Goal: Task Accomplishment & Management: Complete application form

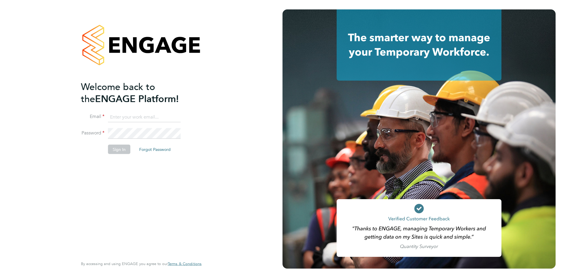
type input "brian_rattle@sky.com"
click at [122, 149] on button "Sign In" at bounding box center [119, 149] width 22 height 9
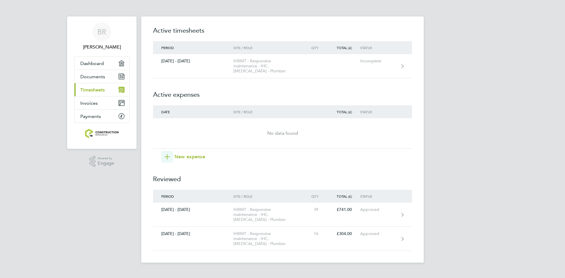
click at [418, 162] on div "Timesheets Expenses Active timesheets Period Site / Role Qty Total (£) Status […" at bounding box center [282, 139] width 283 height 246
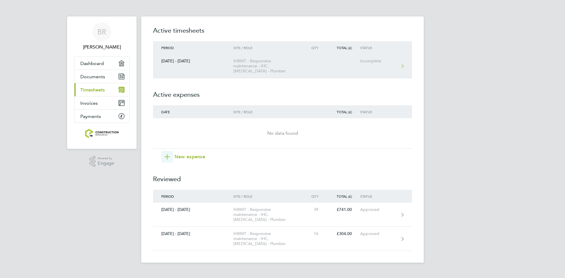
click at [403, 67] on icon at bounding box center [403, 66] width 2 height 4
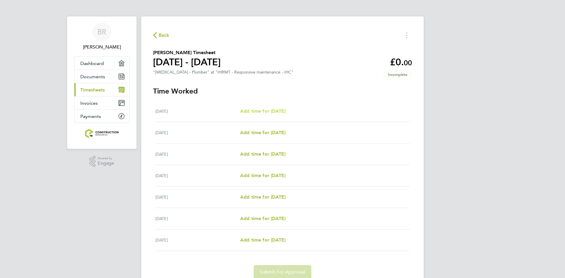
click at [273, 111] on span "Add time for [DATE]" at bounding box center [262, 111] width 45 height 6
select select "30"
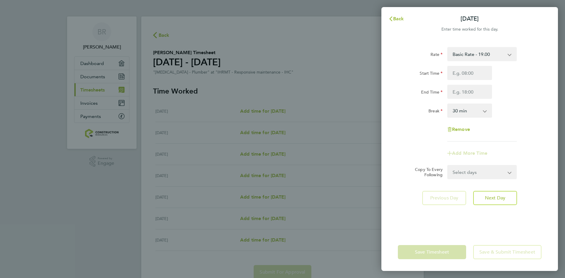
click at [485, 112] on app-icon-cross-button at bounding box center [488, 110] width 7 height 13
click at [467, 73] on input "Start Time" at bounding box center [470, 73] width 45 height 14
type input "00:00"
click at [516, 89] on div "End Time" at bounding box center [470, 92] width 148 height 14
click at [468, 92] on input "End Time" at bounding box center [470, 92] width 45 height 14
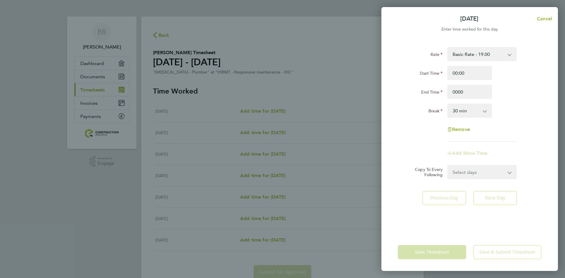
type input "00:00"
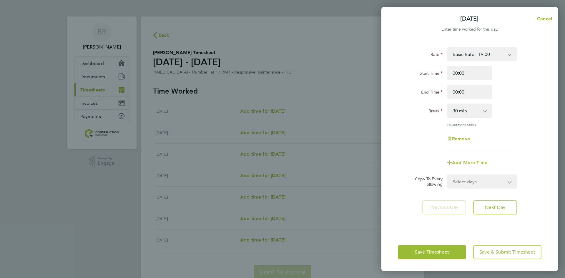
click at [508, 130] on div "Rate Basic Rate - 19.00 Start Time 00:00 End Time 00:00 Break 0 min 15 min 30 m…" at bounding box center [470, 99] width 144 height 104
click at [485, 208] on span "Next Day" at bounding box center [495, 208] width 20 height 6
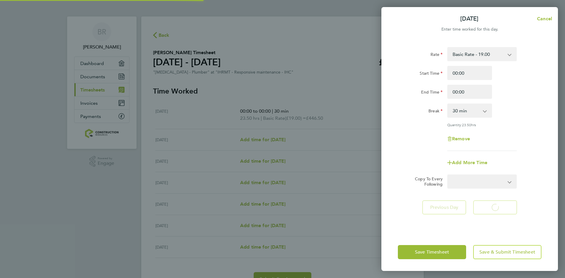
select select "30"
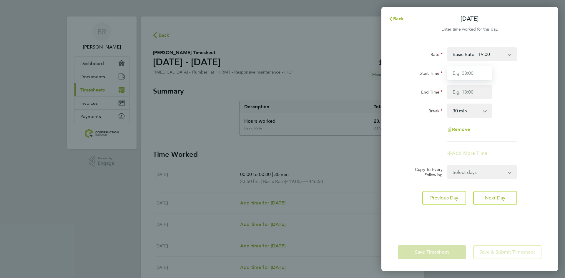
click at [467, 74] on input "Start Time" at bounding box center [470, 73] width 45 height 14
type input "08:00"
click at [469, 93] on input "End Time" at bounding box center [470, 92] width 45 height 14
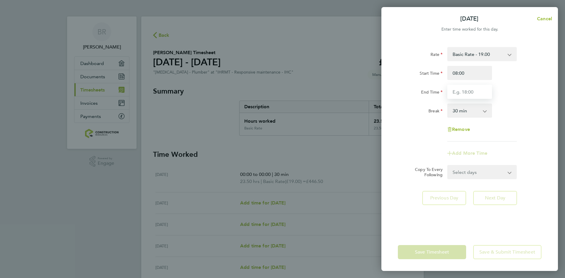
type input "16:30"
click at [512, 173] on form "Rate Basic Rate - 19.00 Start Time 08:00 End Time 16:30 Break 0 min 15 min 30 m…" at bounding box center [470, 113] width 144 height 132
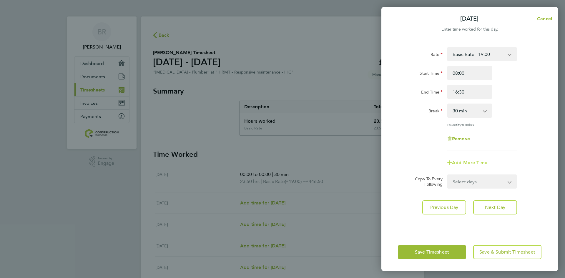
click at [473, 163] on span "Add More Time" at bounding box center [469, 163] width 35 height 6
select select "null"
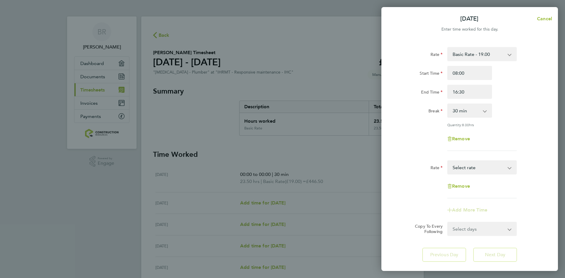
click at [510, 230] on app-icon-cross-button at bounding box center [513, 229] width 7 height 13
click at [466, 229] on select "Select days Day Weekday (Mon-Fri) Weekend (Sat-Sun) [DATE] [DATE] [DATE] [DATE]…" at bounding box center [479, 229] width 62 height 13
select select "DAY"
click at [448, 223] on select "Select days Day Weekday (Mon-Fri) Weekend (Sat-Sun) [DATE] [DATE] [DATE] [DATE]…" at bounding box center [479, 229] width 62 height 13
select select "[DATE]"
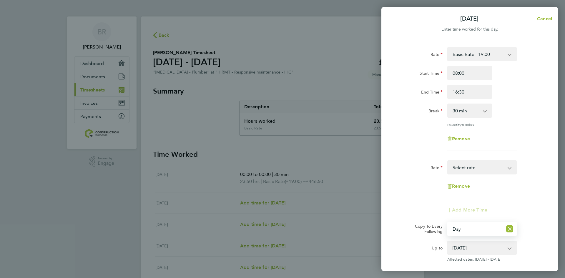
click at [511, 248] on app-icon-cross-button at bounding box center [512, 247] width 7 height 13
click at [510, 231] on icon "Reset selection" at bounding box center [510, 229] width 7 height 7
select select "0: null"
click at [509, 168] on select "Basic Rate - 19.00 Select rate" at bounding box center [478, 167] width 61 height 13
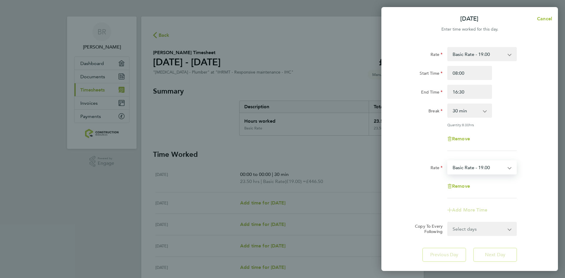
select select "30"
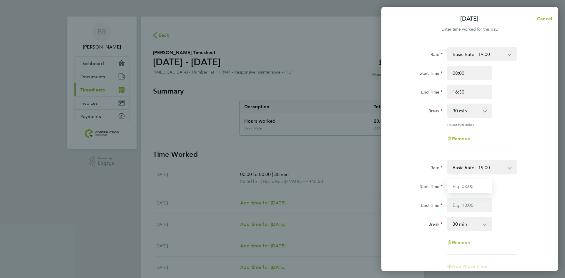
click at [466, 187] on input "Start Time" at bounding box center [470, 186] width 45 height 14
type input "08:00"
click at [466, 225] on select "0 min 15 min 30 min 45 min 60 min 75 min 90 min" at bounding box center [466, 224] width 37 height 13
click at [513, 195] on div "Start Time 08:00 End Time" at bounding box center [470, 195] width 148 height 33
click at [467, 208] on input "End Time" at bounding box center [470, 205] width 45 height 14
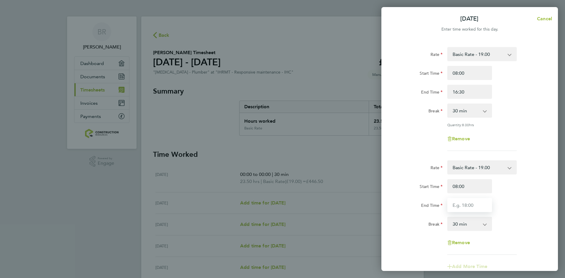
type input "16:30"
click at [512, 207] on div "Start Time 08:00 End Time 16:30" at bounding box center [470, 195] width 148 height 33
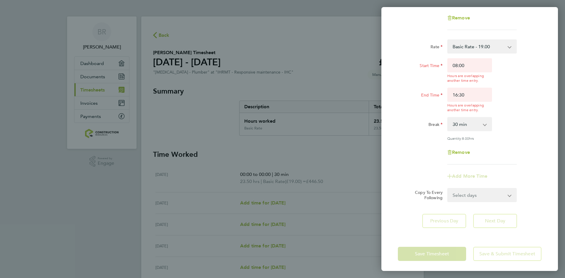
scroll to position [143, 0]
click at [464, 152] on span "Remove" at bounding box center [461, 152] width 18 height 6
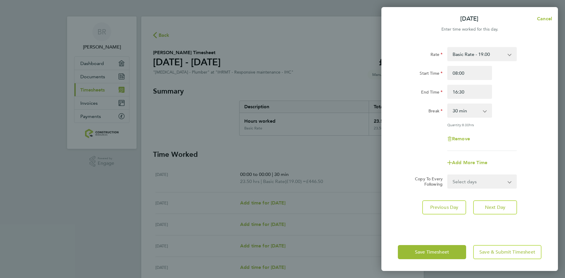
scroll to position [0, 0]
click at [470, 163] on span "Add More Time" at bounding box center [469, 163] width 35 height 6
select select "null"
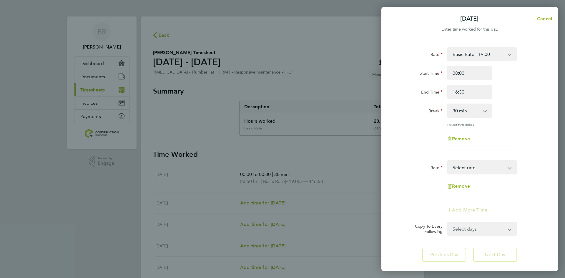
click at [511, 132] on div "Remove" at bounding box center [470, 139] width 148 height 14
click at [511, 227] on app-icon-cross-button at bounding box center [513, 229] width 7 height 13
click at [510, 231] on app-icon-cross-button at bounding box center [513, 229] width 7 height 13
click at [465, 229] on select "Select days Day Weekday (Mon-Fri) Weekend (Sat-Sun) [DATE] [DATE] [DATE] [DATE]…" at bounding box center [479, 229] width 62 height 13
select select "WED"
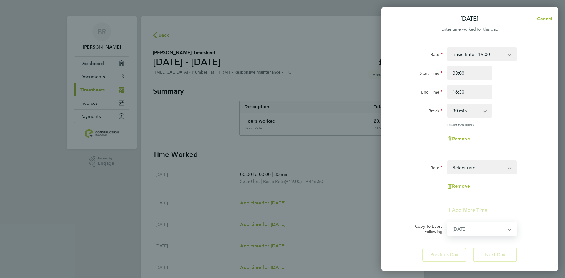
click at [448, 223] on select "Select days Day Weekday (Mon-Fri) Weekend (Sat-Sun) [DATE] [DATE] [DATE] [DATE]…" at bounding box center [479, 229] width 62 height 13
select select "[DATE]"
click at [532, 189] on div "Remove" at bounding box center [470, 186] width 148 height 14
click at [466, 229] on select "Select days Day Weekday (Mon-Fri) Weekend (Sat-Sun) [DATE] [DATE] [DATE] [DATE]…" at bounding box center [475, 229] width 55 height 13
click at [448, 223] on select "Select days Day Weekday (Mon-Fri) Weekend (Sat-Sun) [DATE] [DATE] [DATE] [DATE]…" at bounding box center [475, 229] width 55 height 13
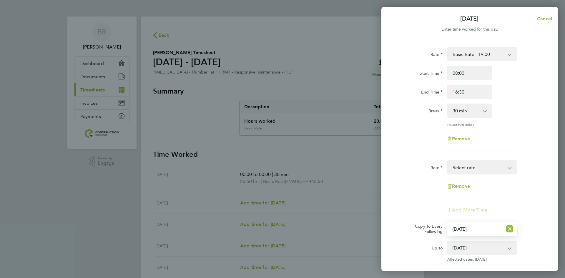
click at [473, 230] on select "Select days Day Weekday (Mon-Fri) Weekend (Sat-Sun) [DATE] [DATE] [DATE] [DATE]…" at bounding box center [475, 229] width 55 height 13
click at [448, 223] on select "Select days Day Weekday (Mon-Fri) Weekend (Sat-Sun) [DATE] [DATE] [DATE] [DATE]…" at bounding box center [475, 229] width 55 height 13
click at [544, 252] on div "Rate Basic Rate - 19.00 Start Time 08:00 End Time 16:30 Break 0 min 15 min 30 m…" at bounding box center [470, 167] width 177 height 255
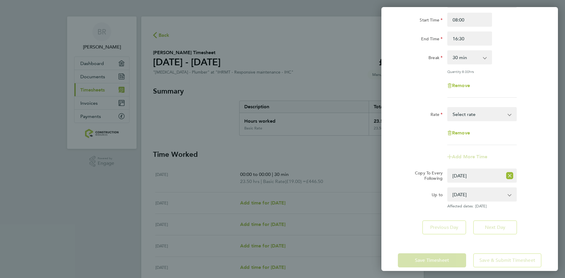
scroll to position [61, 0]
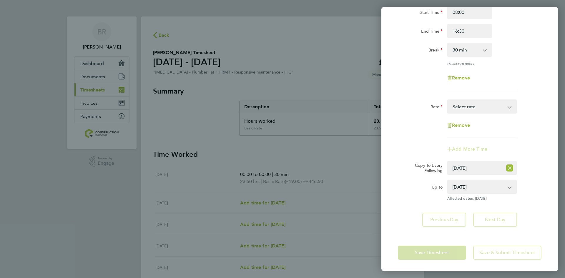
click at [495, 219] on app-form-button "Next Day" at bounding box center [493, 220] width 47 height 14
click at [511, 168] on icon "Reset selection" at bounding box center [510, 168] width 7 height 7
select select "0: null"
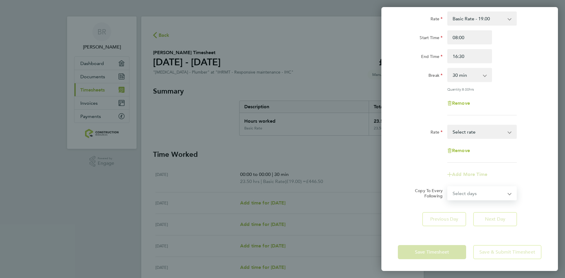
scroll to position [35, 0]
click at [526, 94] on div "Rate Basic Rate - 19.00 Start Time 08:00 End Time 16:30 Break 0 min 15 min 30 m…" at bounding box center [470, 64] width 144 height 104
click at [437, 255] on app-form-button "Save Timesheet" at bounding box center [434, 253] width 72 height 14
click at [464, 153] on span "Remove" at bounding box center [461, 151] width 18 height 6
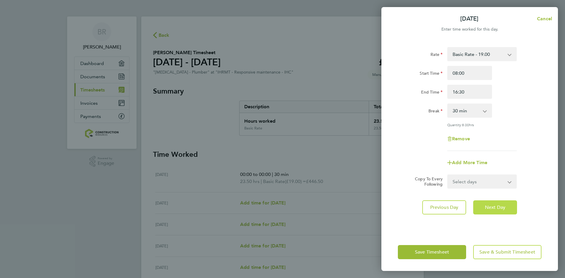
click at [485, 204] on button "Next Day" at bounding box center [496, 208] width 44 height 14
select select "30"
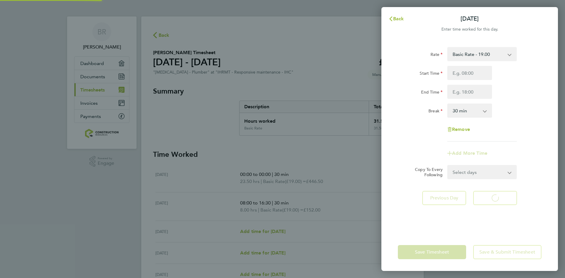
select select "30"
click at [487, 198] on span "Next Day" at bounding box center [495, 198] width 20 height 6
select select "30"
click at [509, 171] on select "Select days Day Weekend (Sat-Sun) [DATE] [DATE] [DATE]" at bounding box center [479, 172] width 62 height 13
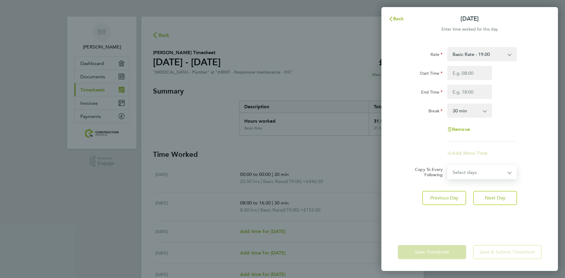
select select "DAY"
click at [448, 166] on select "Select days Day Weekend (Sat-Sun) [DATE] [DATE] [DATE]" at bounding box center [479, 172] width 62 height 13
select select "[DATE]"
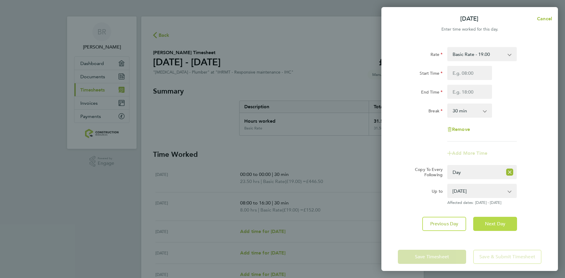
click at [494, 221] on span "Next Day" at bounding box center [495, 224] width 20 height 6
select select "0: null"
select select "30"
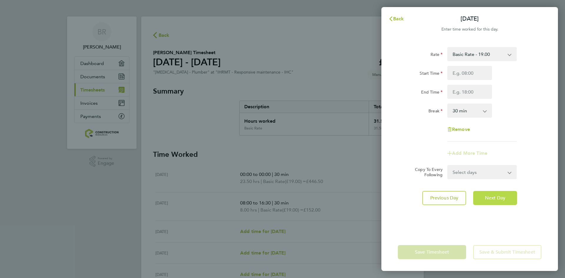
click at [491, 199] on span "Next Day" at bounding box center [495, 198] width 20 height 6
select select "30"
click at [491, 199] on span "Next Day" at bounding box center [495, 198] width 20 height 6
select select "30"
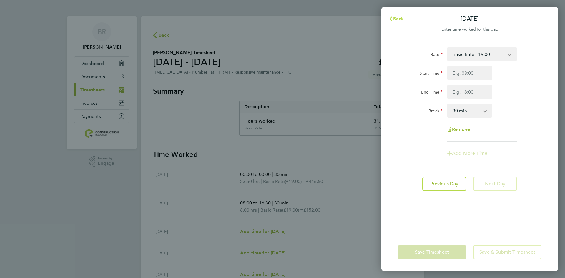
click at [396, 19] on span "Back" at bounding box center [398, 19] width 11 height 6
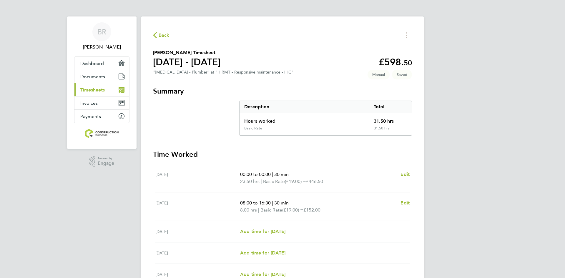
click at [396, 19] on div "Back [PERSON_NAME] Timesheet [DATE] - [DATE] £598. 50 "[MEDICAL_DATA] - Plumber…" at bounding box center [282, 193] width 283 height 355
click at [463, 128] on div "BR [PERSON_NAME] Applications: Dashboard Documents Current page: Timesheets Inv…" at bounding box center [282, 190] width 565 height 380
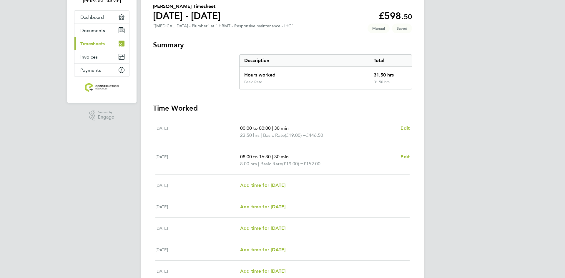
scroll to position [47, 0]
click at [257, 186] on span "Add time for [DATE]" at bounding box center [262, 185] width 45 height 6
select select "30"
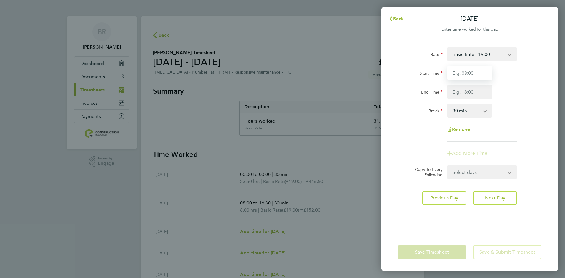
click at [470, 75] on input "Start Time" at bounding box center [470, 73] width 45 height 14
type input "08:00"
click at [469, 93] on input "End Time" at bounding box center [470, 92] width 45 height 14
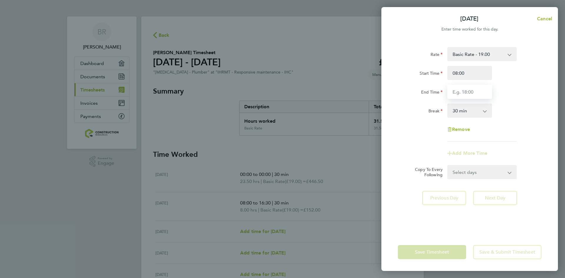
type input "16:30"
click at [476, 106] on select "0 min 15 min 30 min 45 min 60 min 75 min 90 min" at bounding box center [466, 110] width 37 height 13
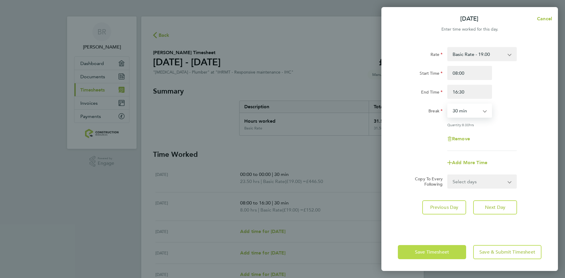
click at [456, 251] on button "Save Timesheet" at bounding box center [432, 252] width 68 height 14
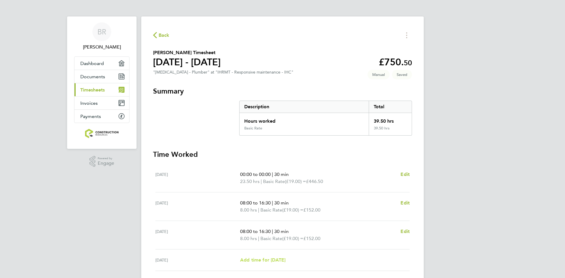
click at [277, 264] on link "Add time for [DATE]" at bounding box center [262, 260] width 45 height 7
select select "30"
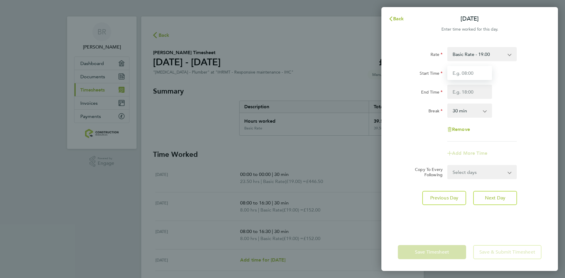
click at [473, 71] on input "Start Time" at bounding box center [470, 73] width 45 height 14
type input "08:00"
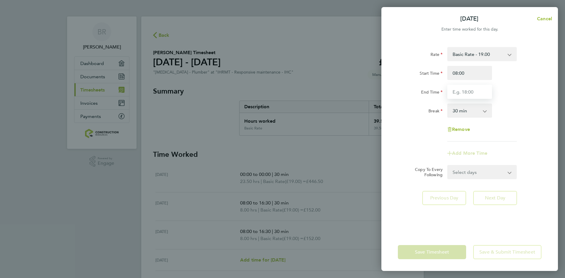
click at [471, 94] on input "End Time" at bounding box center [470, 92] width 45 height 14
type input "16:30"
click at [454, 228] on div "Rate Basic Rate - 19.00 Start Time 08:00 End Time 16:30 Break 0 min 15 min 30 m…" at bounding box center [470, 136] width 177 height 193
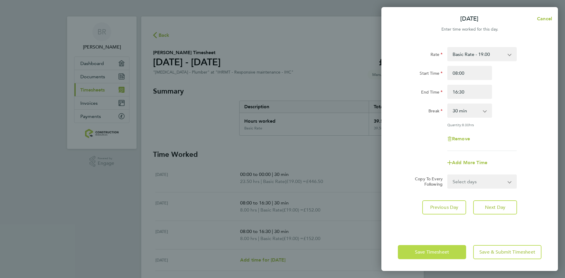
click at [448, 252] on span "Save Timesheet" at bounding box center [432, 252] width 34 height 6
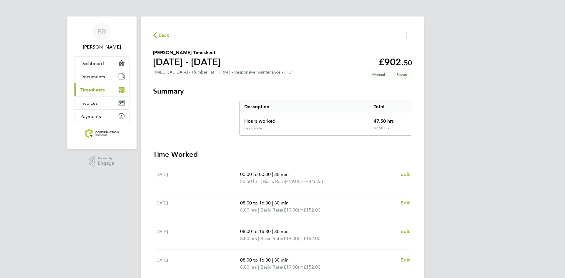
click at [434, 163] on div "BR [PERSON_NAME] Applications: Dashboard Documents Current page: Timesheets Inv…" at bounding box center [282, 197] width 565 height 395
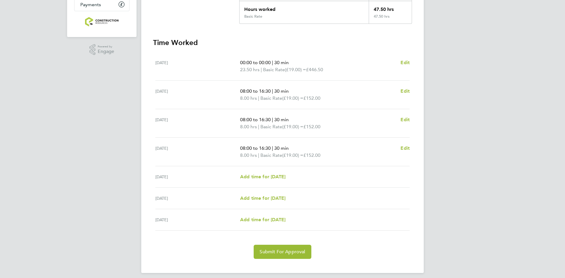
scroll to position [116, 0]
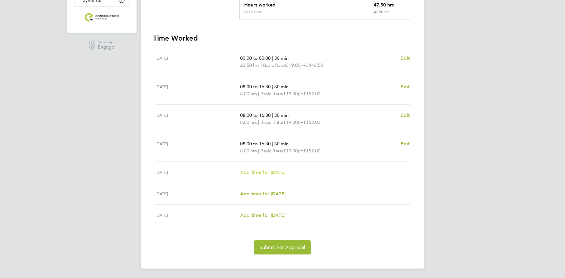
click at [263, 175] on span "Add time for [DATE]" at bounding box center [262, 173] width 45 height 6
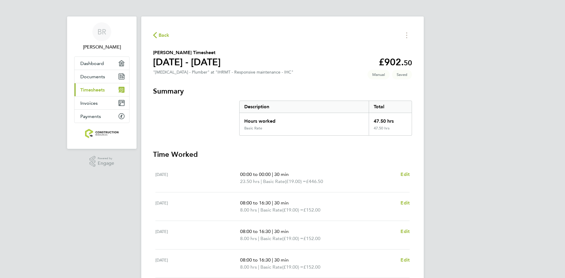
select select "30"
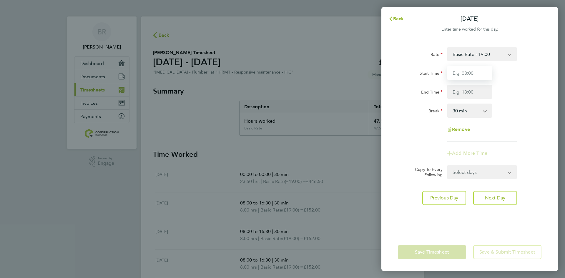
click at [472, 74] on input "Start Time" at bounding box center [470, 73] width 45 height 14
type input "08:00"
click at [472, 87] on input "End Time" at bounding box center [470, 92] width 45 height 14
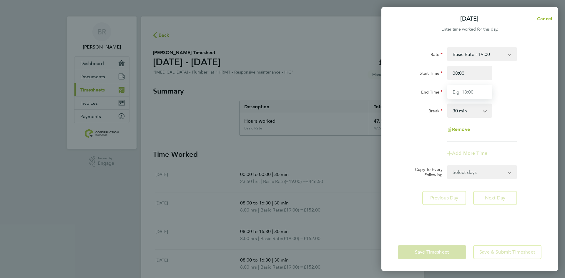
type input "15:30"
click at [441, 254] on app-form-button "Save Timesheet" at bounding box center [434, 252] width 72 height 14
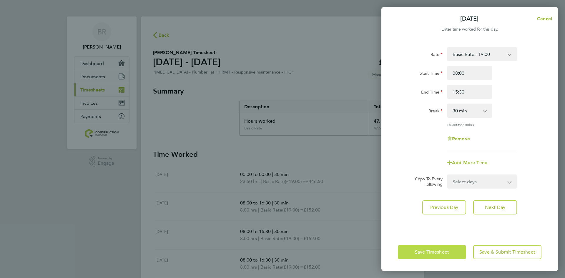
click at [453, 256] on button "Save Timesheet" at bounding box center [432, 252] width 68 height 14
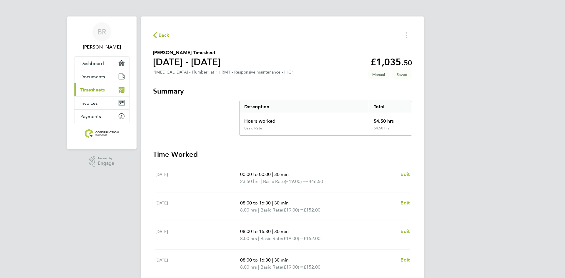
click at [459, 78] on div "BR [PERSON_NAME] Applications: Dashboard Documents Current page: Timesheets Inv…" at bounding box center [282, 201] width 565 height 402
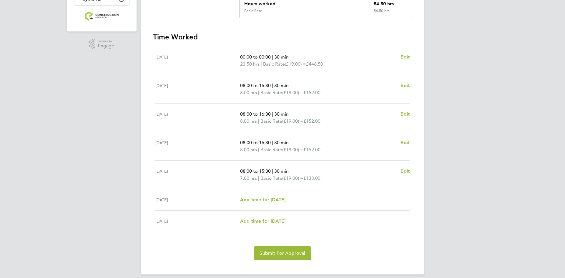
scroll to position [118, 0]
click at [407, 58] on span "Edit" at bounding box center [405, 57] width 9 height 6
select select "30"
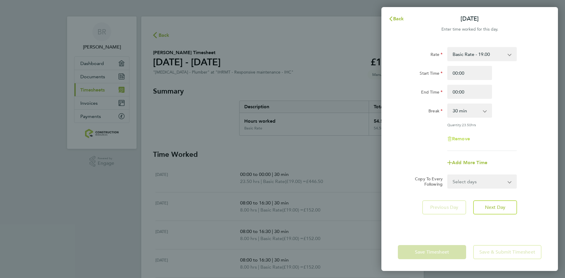
click at [466, 139] on span "Remove" at bounding box center [461, 139] width 18 height 6
select select "null"
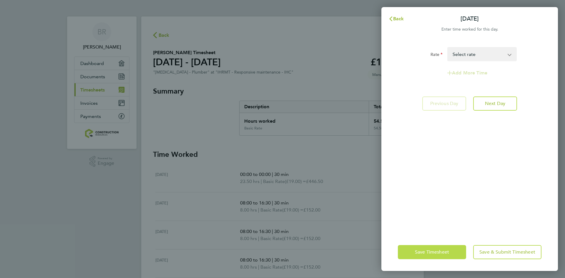
click at [435, 251] on span "Save Timesheet" at bounding box center [432, 252] width 34 height 6
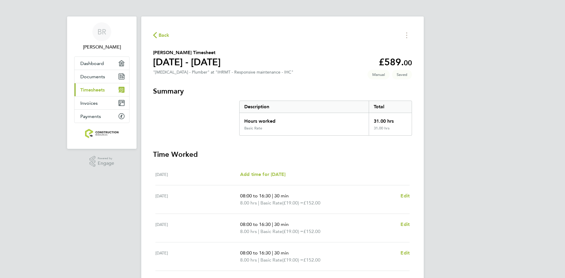
click at [464, 129] on div "BR [PERSON_NAME] Applications: Dashboard Documents Current page: Timesheets Inv…" at bounding box center [282, 197] width 565 height 395
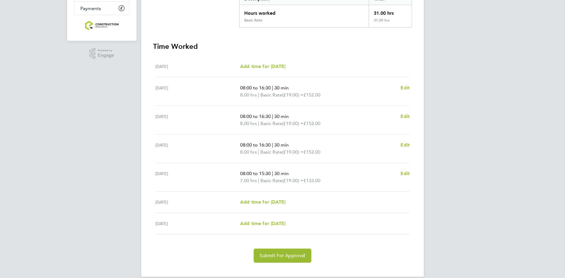
scroll to position [116, 0]
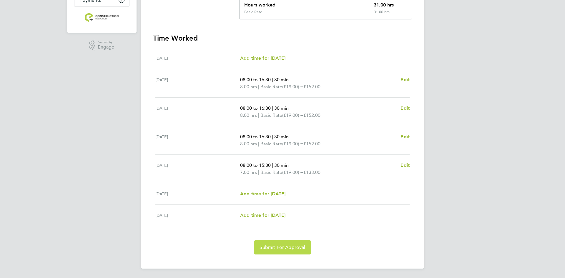
click at [291, 249] on span "Submit For Approval" at bounding box center [283, 248] width 46 height 6
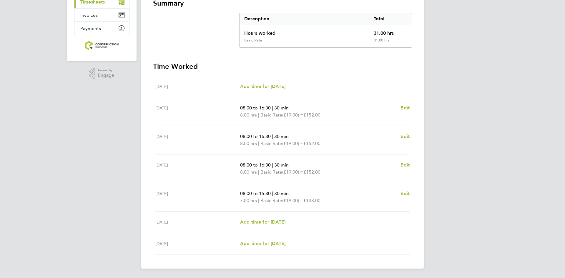
click at [455, 172] on div "BR [PERSON_NAME] Applications: Dashboard Documents Current page: Timesheets Inv…" at bounding box center [282, 95] width 565 height 366
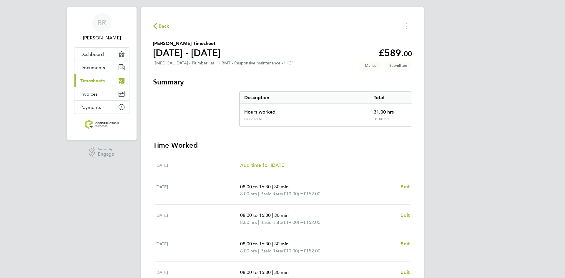
scroll to position [0, 0]
